Goal: Find specific page/section: Find specific page/section

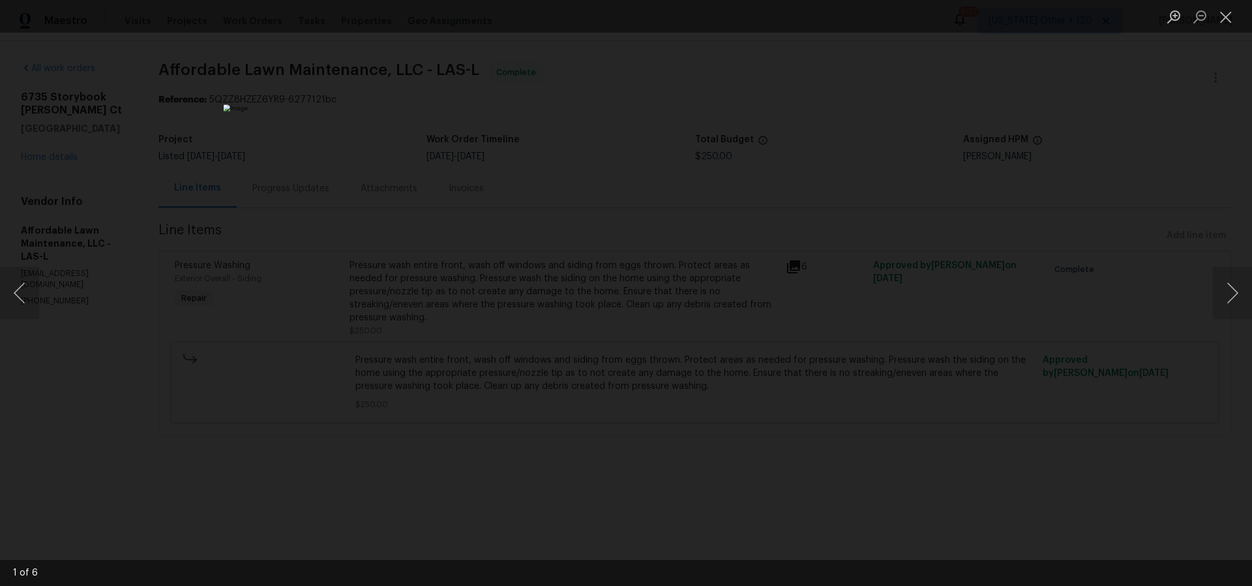
click at [924, 147] on div "Lightbox" at bounding box center [626, 293] width 1252 height 586
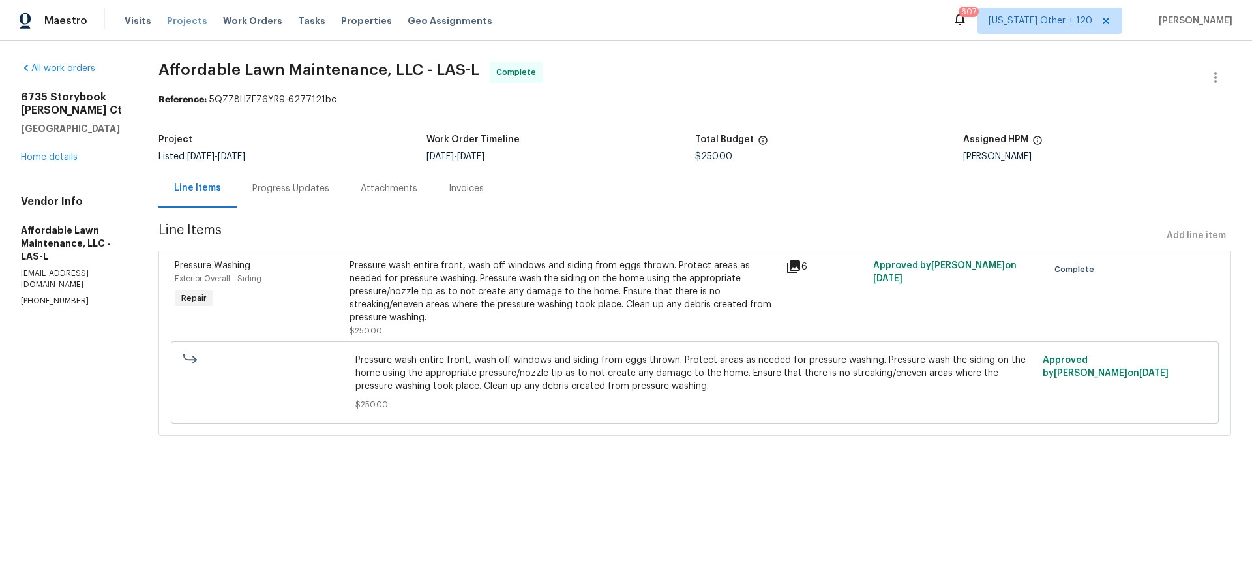
click at [175, 20] on span "Projects" at bounding box center [187, 20] width 40 height 13
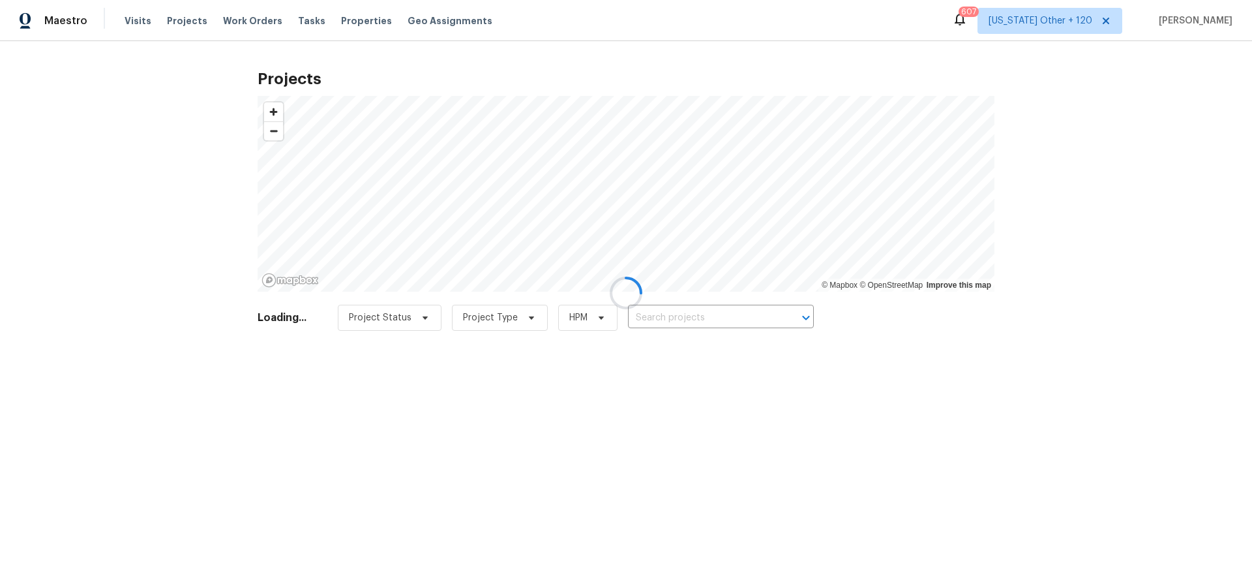
click at [686, 320] on div at bounding box center [626, 293] width 1252 height 586
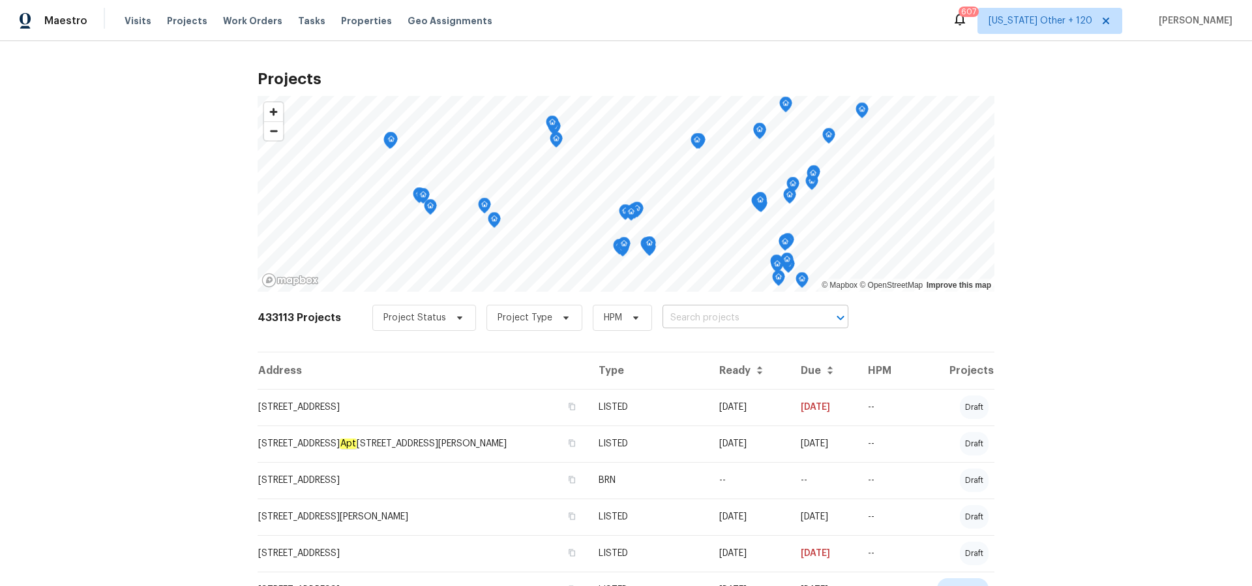
click at [702, 316] on input "text" at bounding box center [737, 318] width 149 height 20
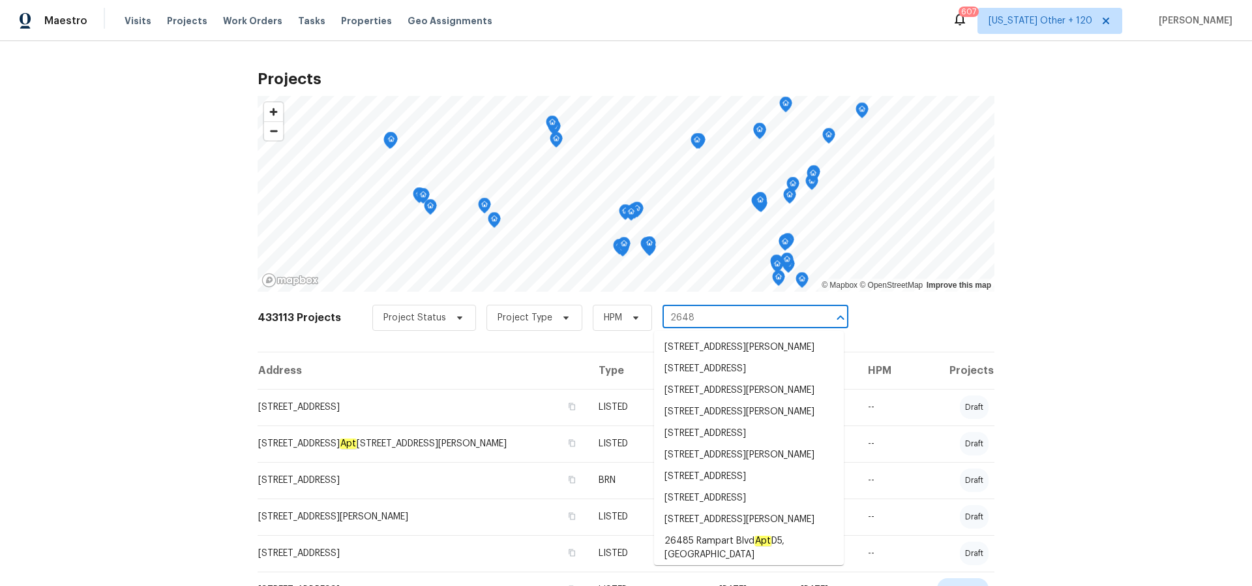
scroll to position [472, 0]
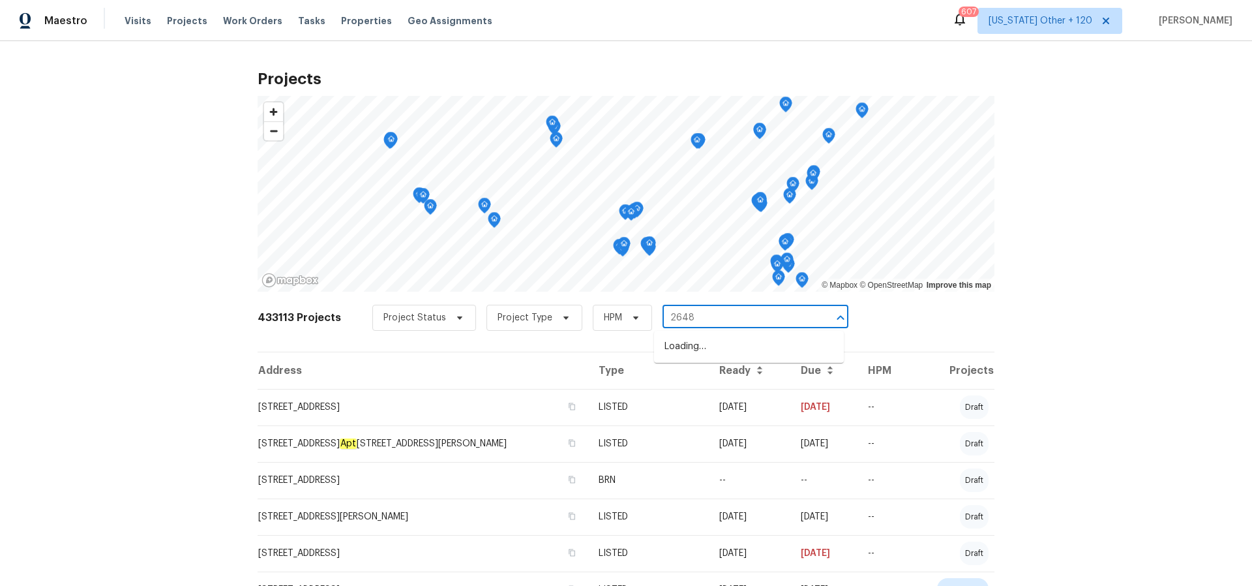
type input "2648 c"
click at [735, 369] on li "[STREET_ADDRESS]" at bounding box center [749, 368] width 190 height 22
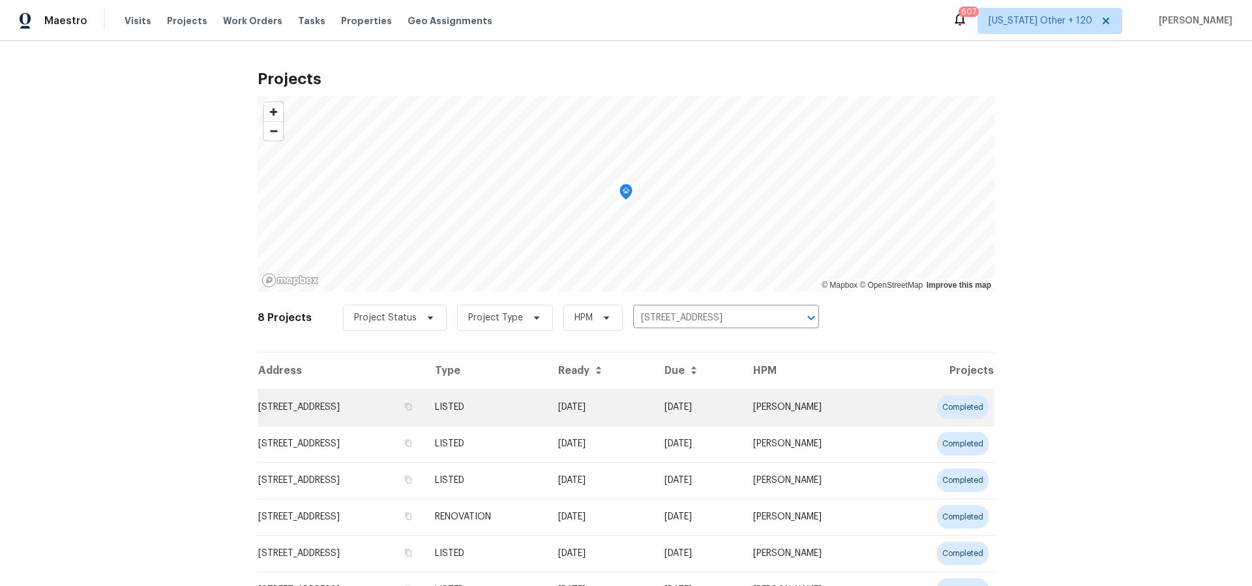
click at [339, 410] on td "[STREET_ADDRESS]" at bounding box center [341, 407] width 167 height 37
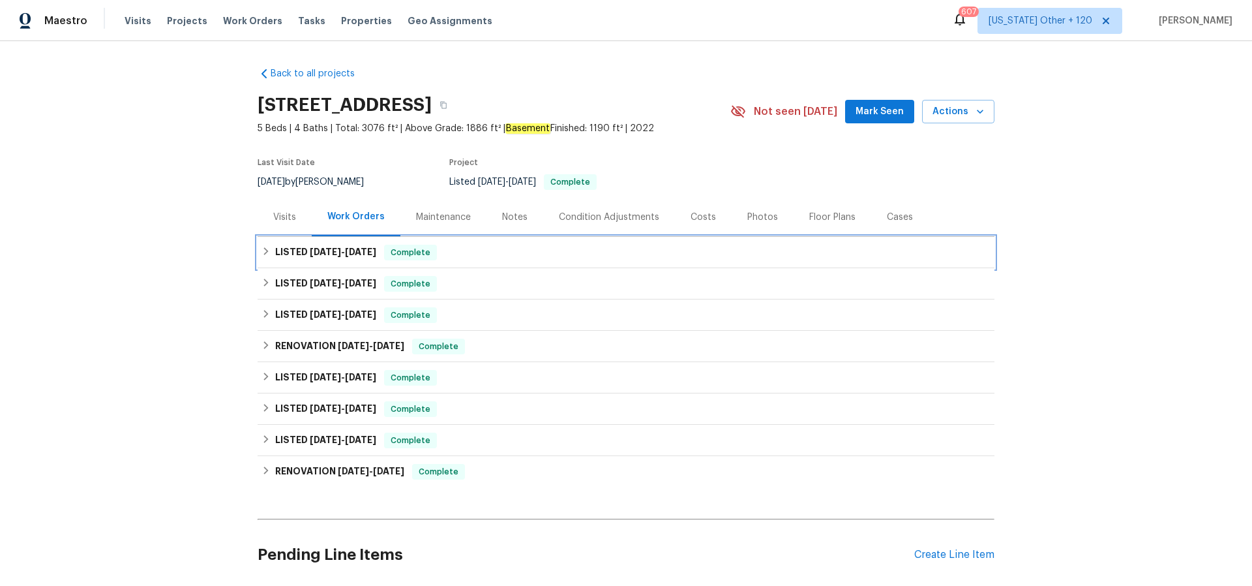
click at [355, 254] on span "[DATE]" at bounding box center [360, 251] width 31 height 9
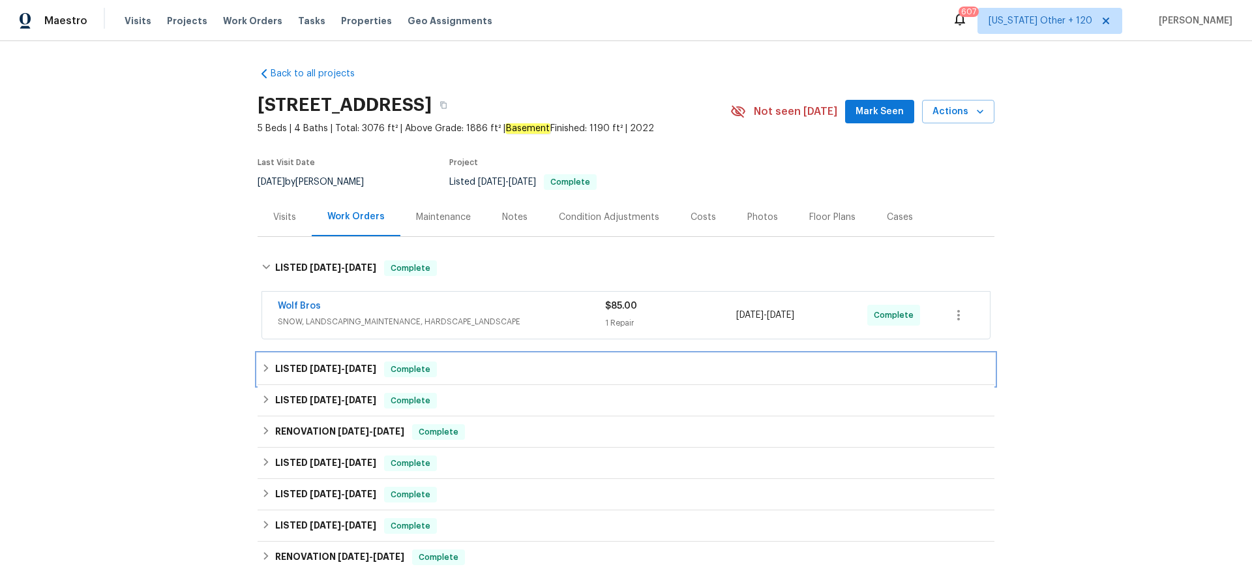
click at [336, 362] on h6 "LISTED [DATE] - [DATE]" at bounding box center [325, 369] width 101 height 16
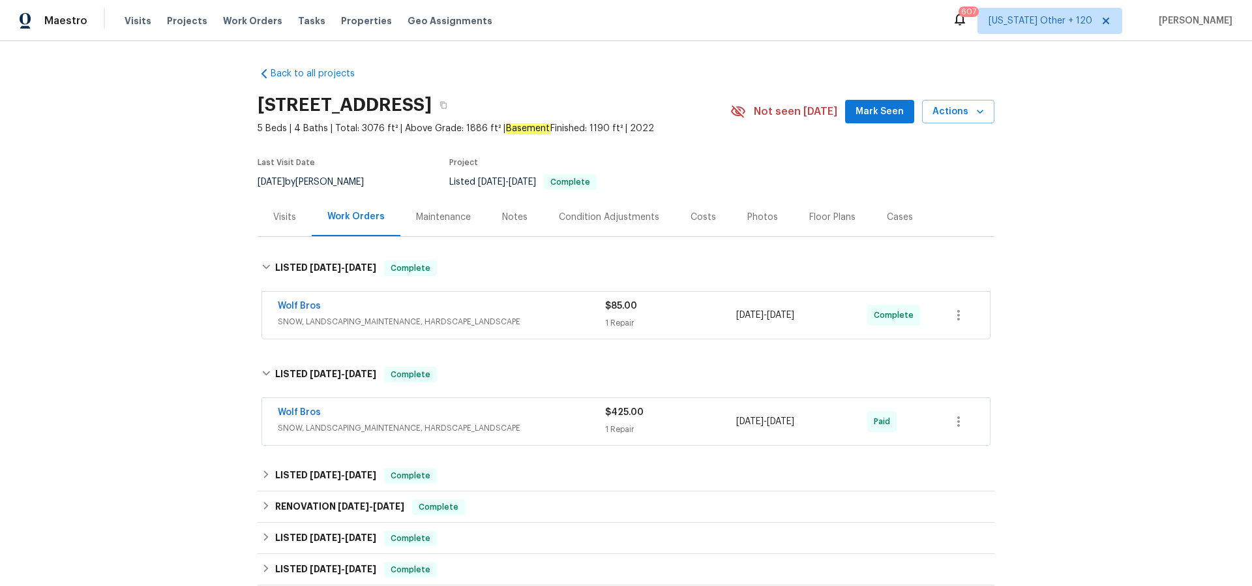
click at [898, 217] on div "Cases" at bounding box center [900, 217] width 26 height 13
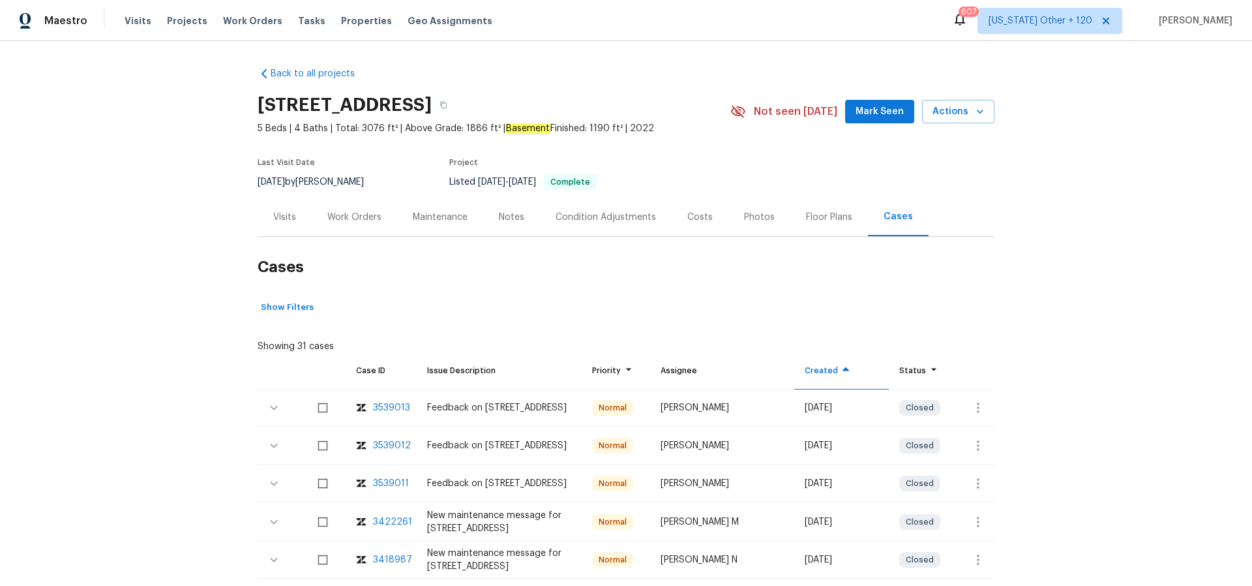
click at [383, 405] on div "3539013" at bounding box center [391, 407] width 37 height 13
